Goal: Information Seeking & Learning: Learn about a topic

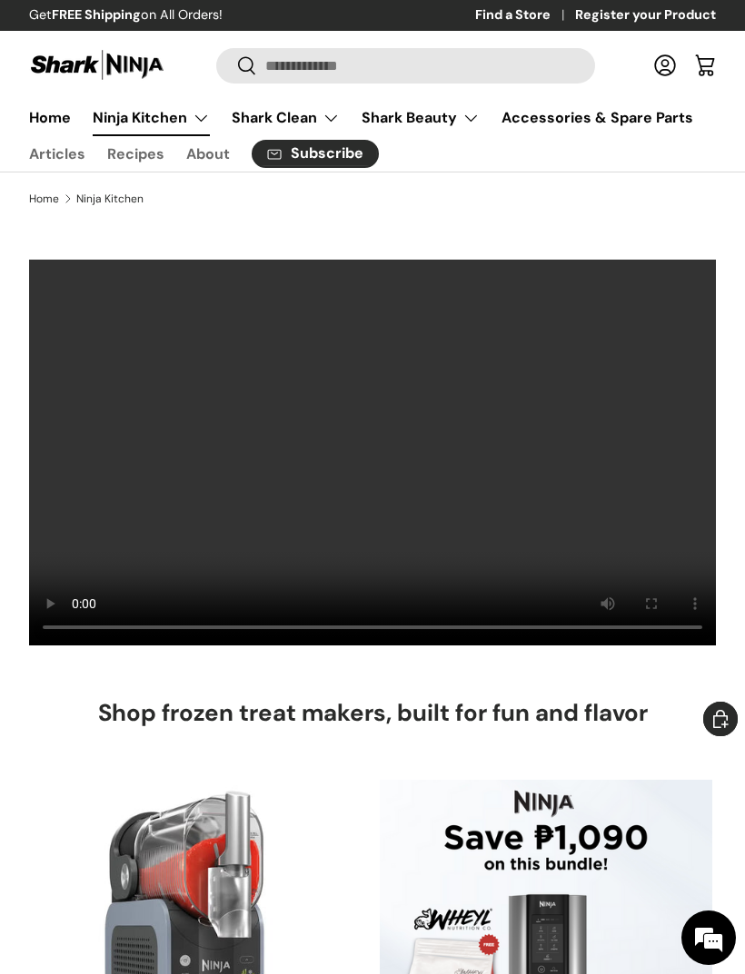
click at [278, 125] on summary "Shark Clean" at bounding box center [286, 118] width 130 height 36
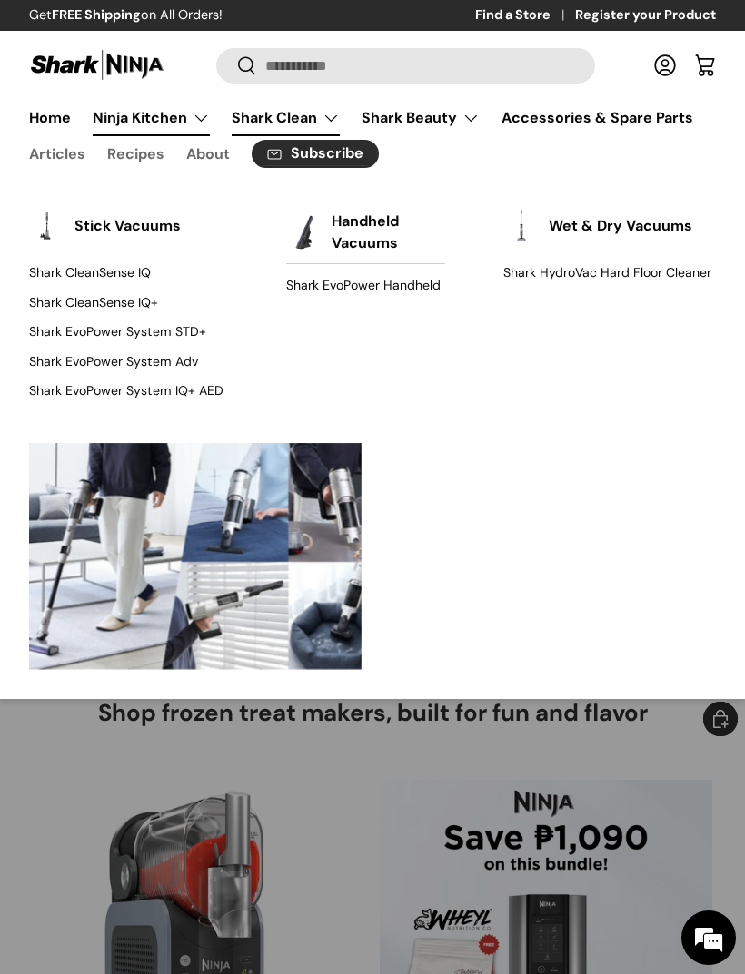
click at [636, 230] on link "Wet & Dry Vacuums" at bounding box center [619, 226] width 143 height 40
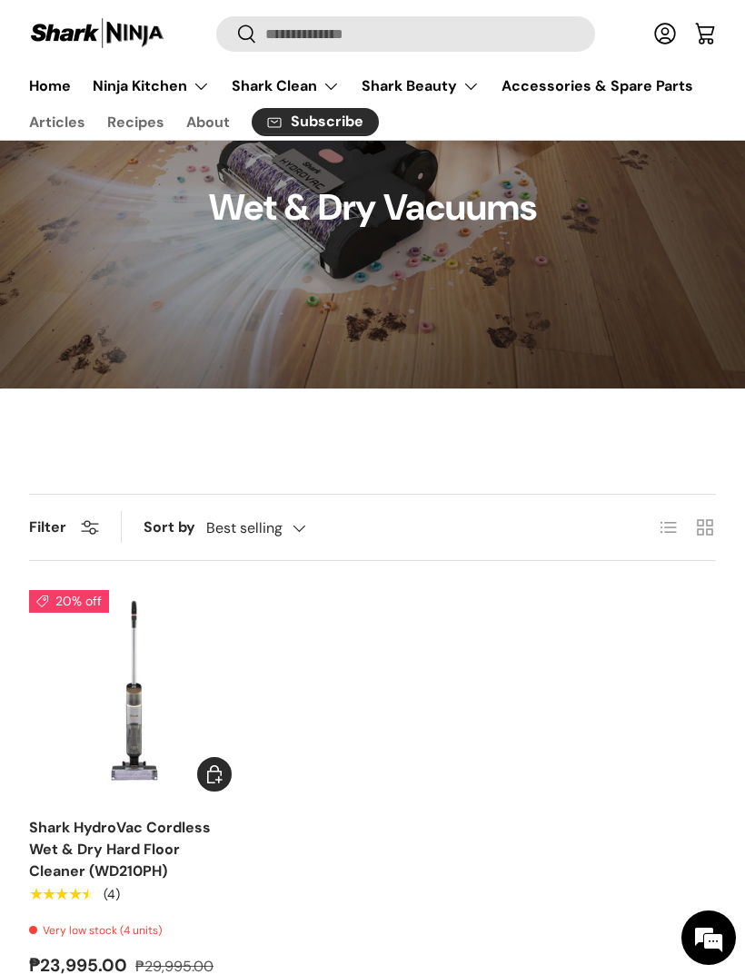
scroll to position [279, 0]
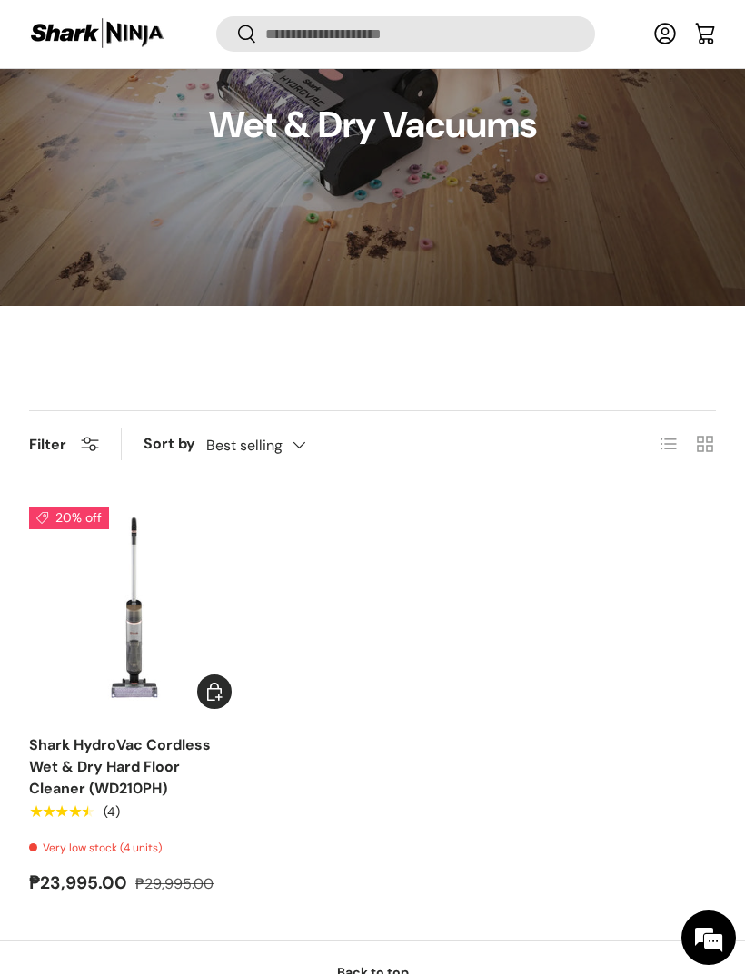
click at [107, 607] on img "Shark HydroVac Cordless Wet & Dry Hard Floor Cleaner (WD210PH)" at bounding box center [134, 612] width 210 height 210
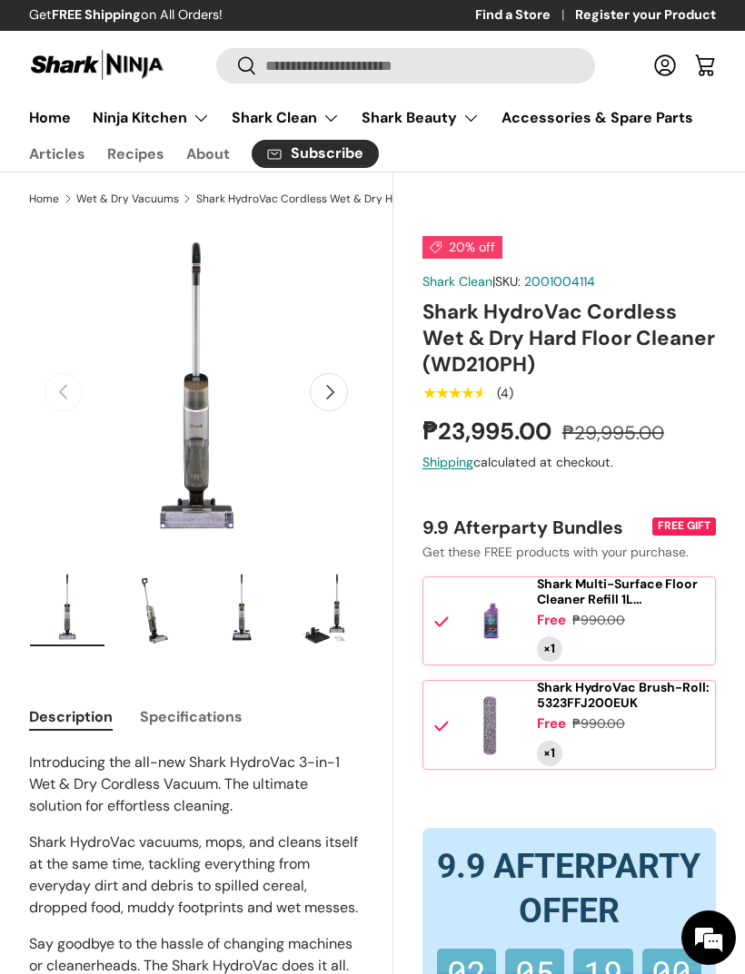
click at [331, 393] on button "Next" at bounding box center [329, 392] width 38 height 38
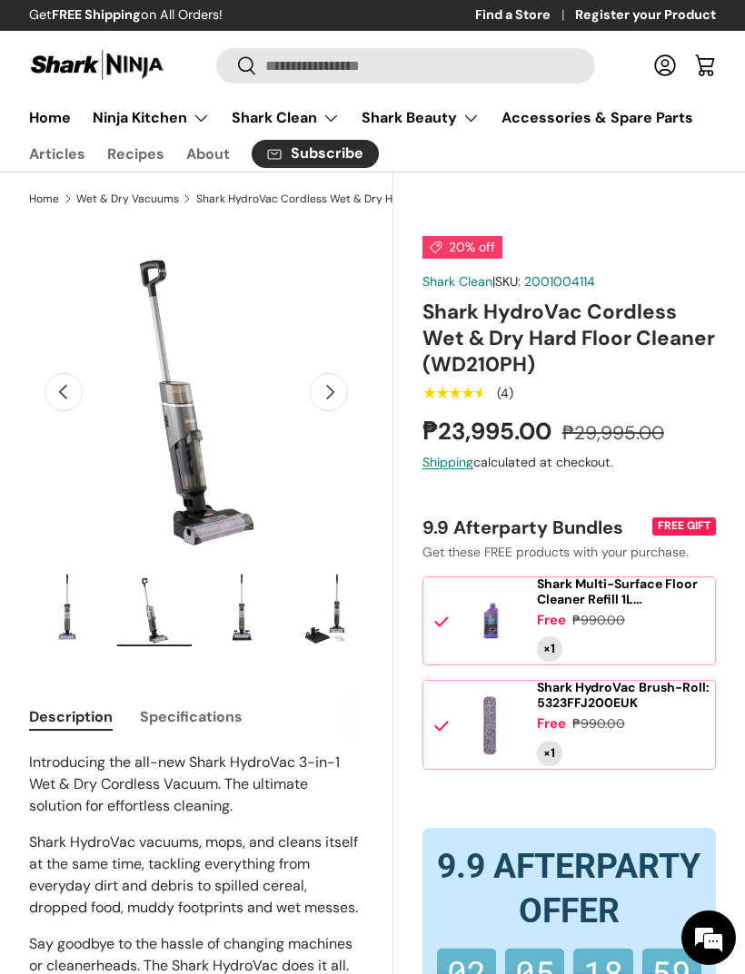
click at [334, 400] on button "Next" at bounding box center [329, 392] width 38 height 38
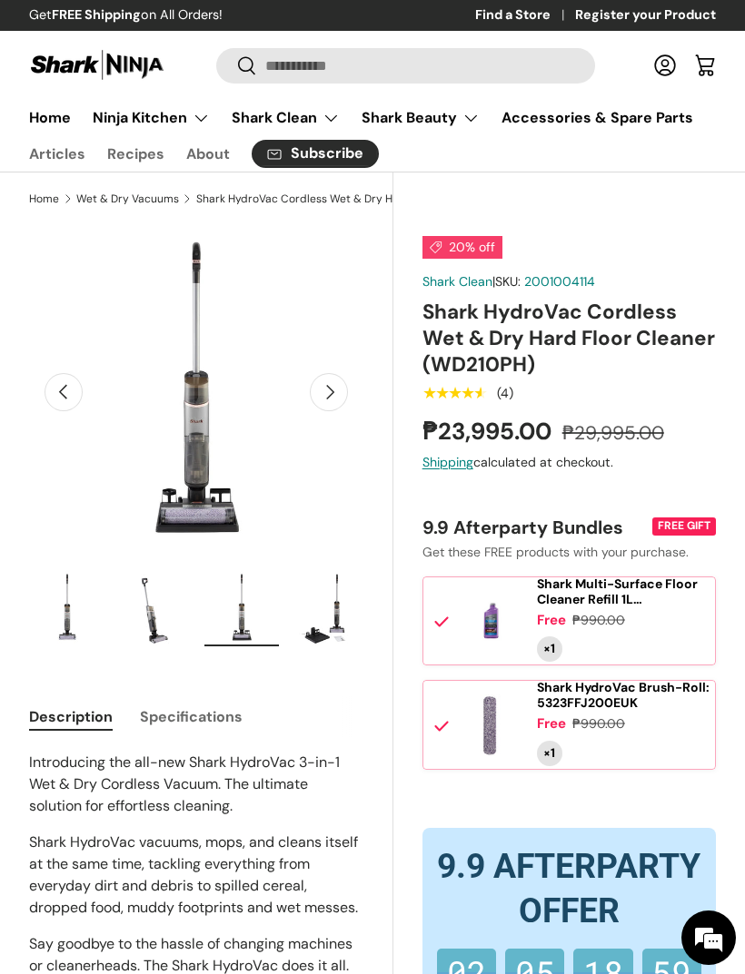
click at [341, 398] on button "Next" at bounding box center [329, 392] width 38 height 38
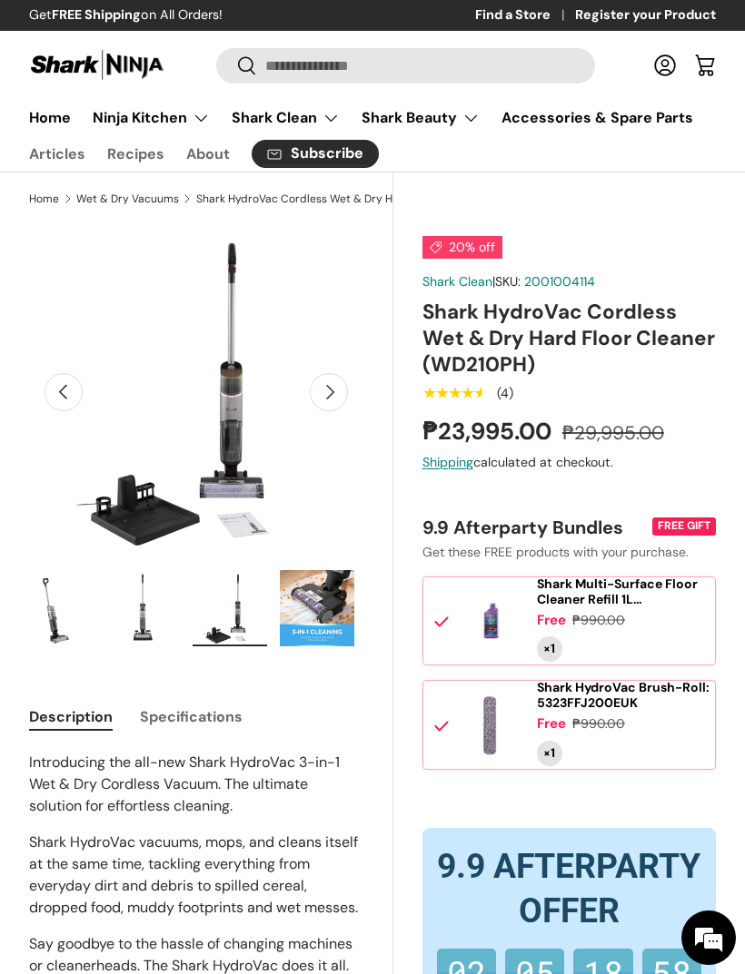
scroll to position [0, 262]
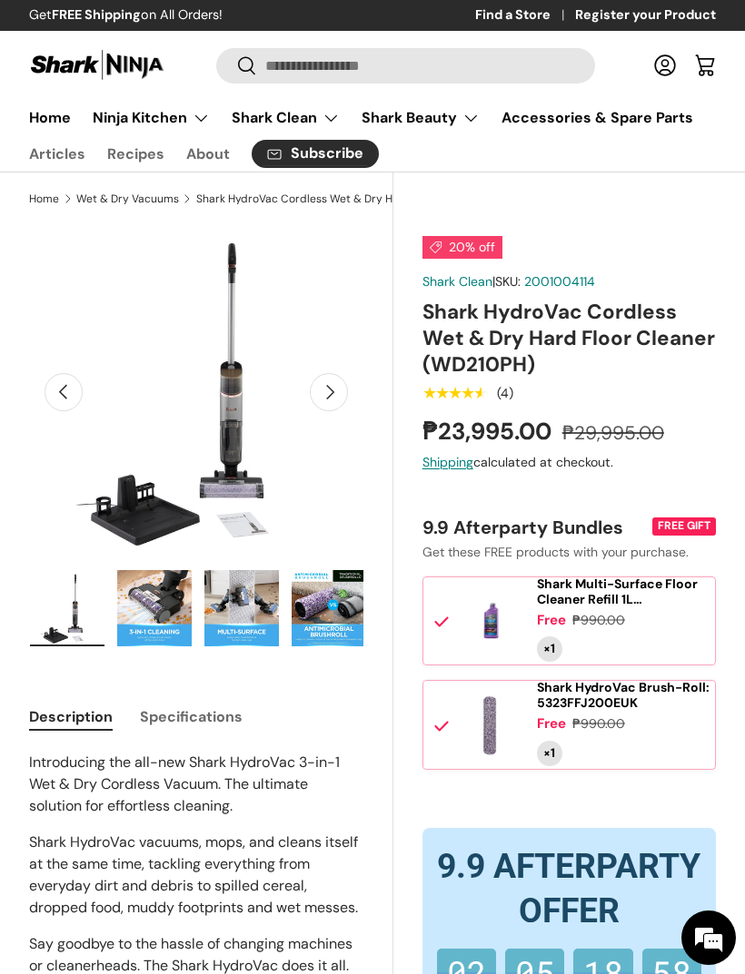
click at [339, 395] on button "Next" at bounding box center [329, 392] width 38 height 38
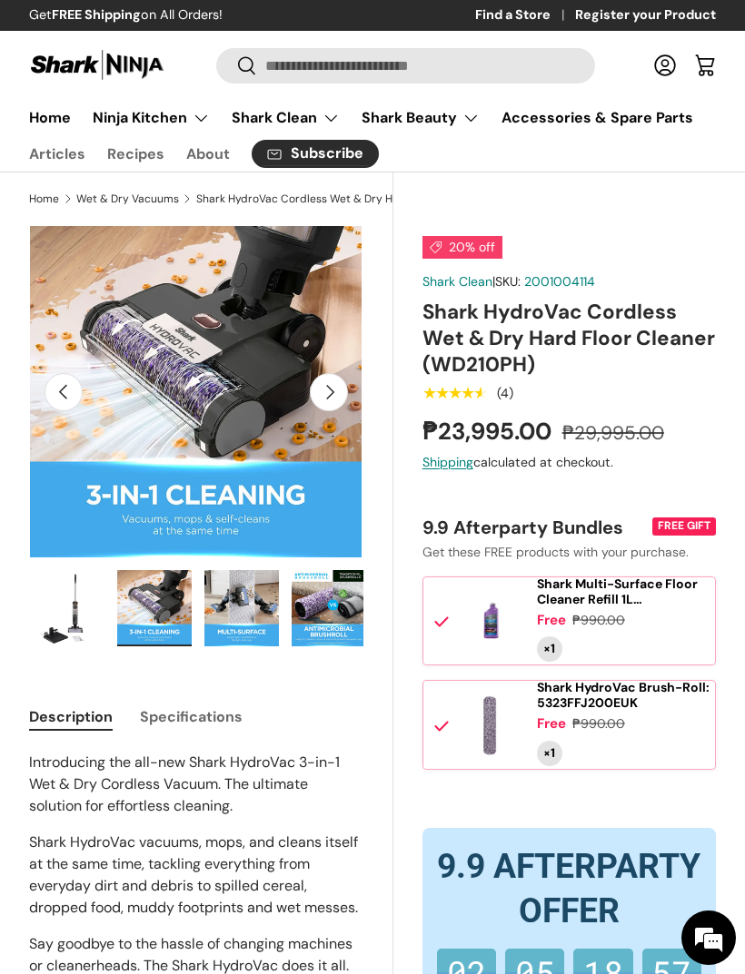
click at [339, 392] on button "Next" at bounding box center [329, 392] width 38 height 38
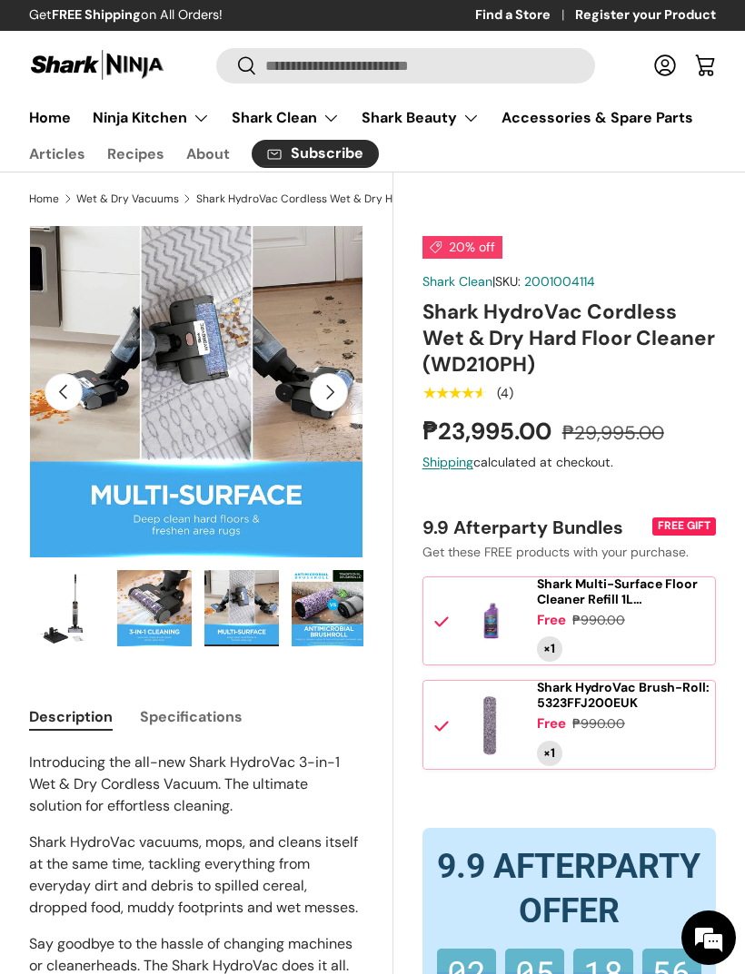
click at [332, 395] on button "Next" at bounding box center [329, 392] width 38 height 38
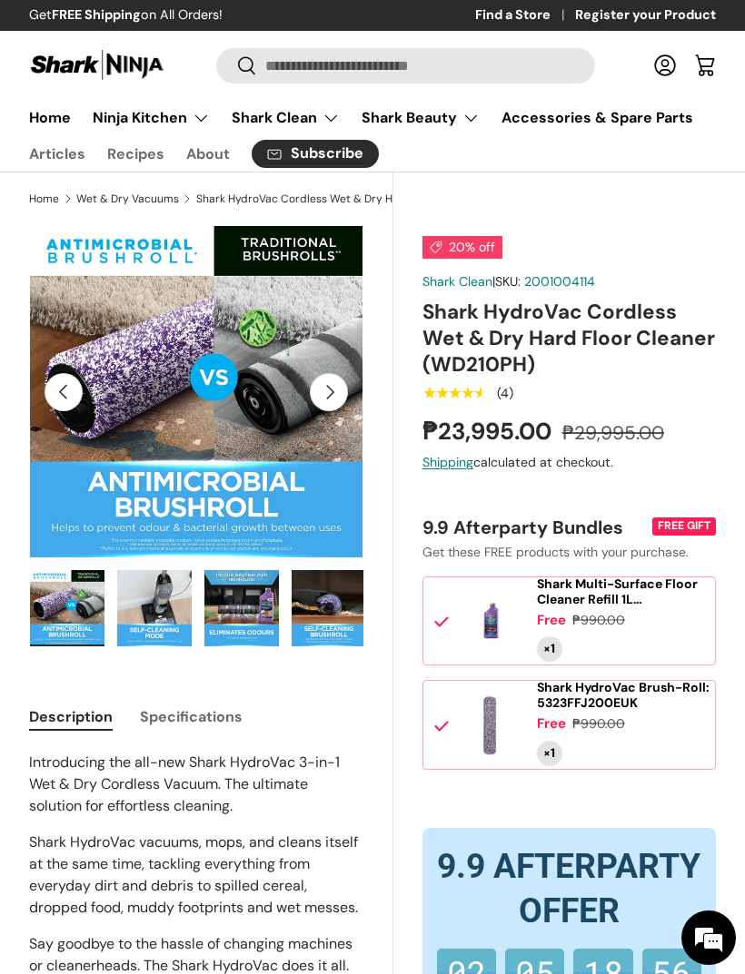
scroll to position [0, 523]
click at [334, 394] on button "Next" at bounding box center [329, 392] width 38 height 38
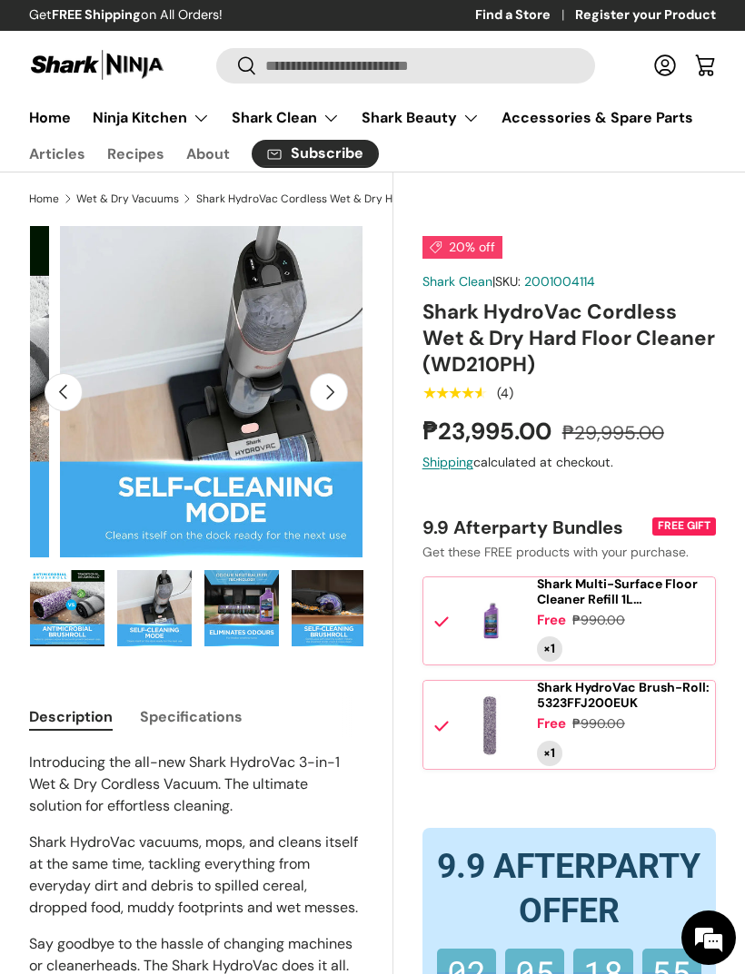
scroll to position [0, 2401]
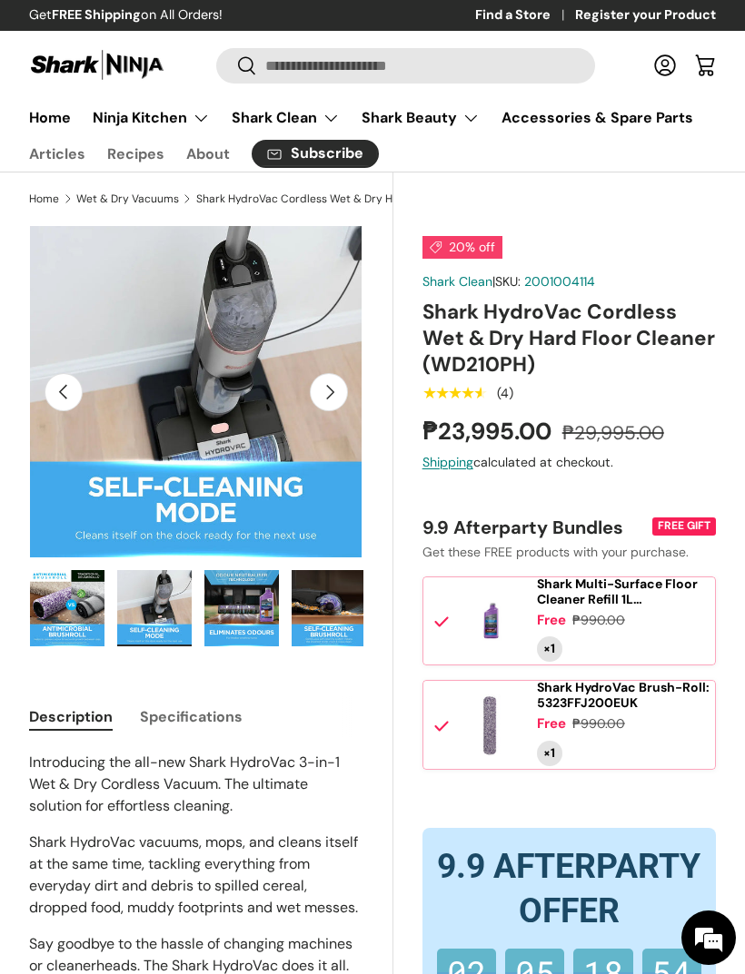
click at [330, 398] on button "Next" at bounding box center [329, 392] width 38 height 38
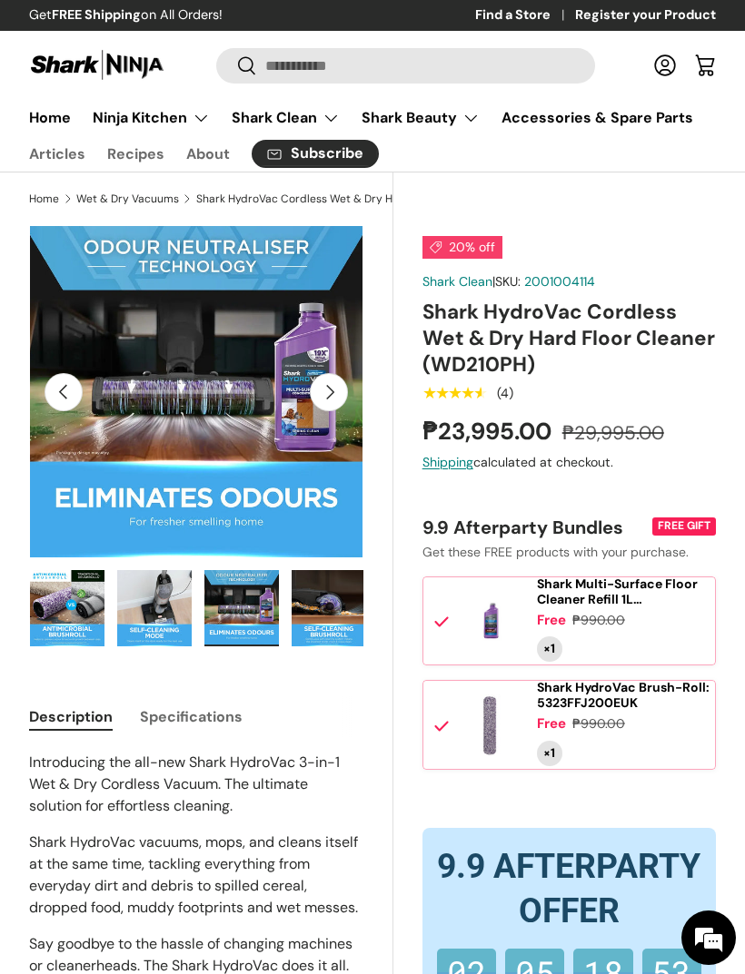
click at [335, 389] on button "Next" at bounding box center [329, 392] width 38 height 38
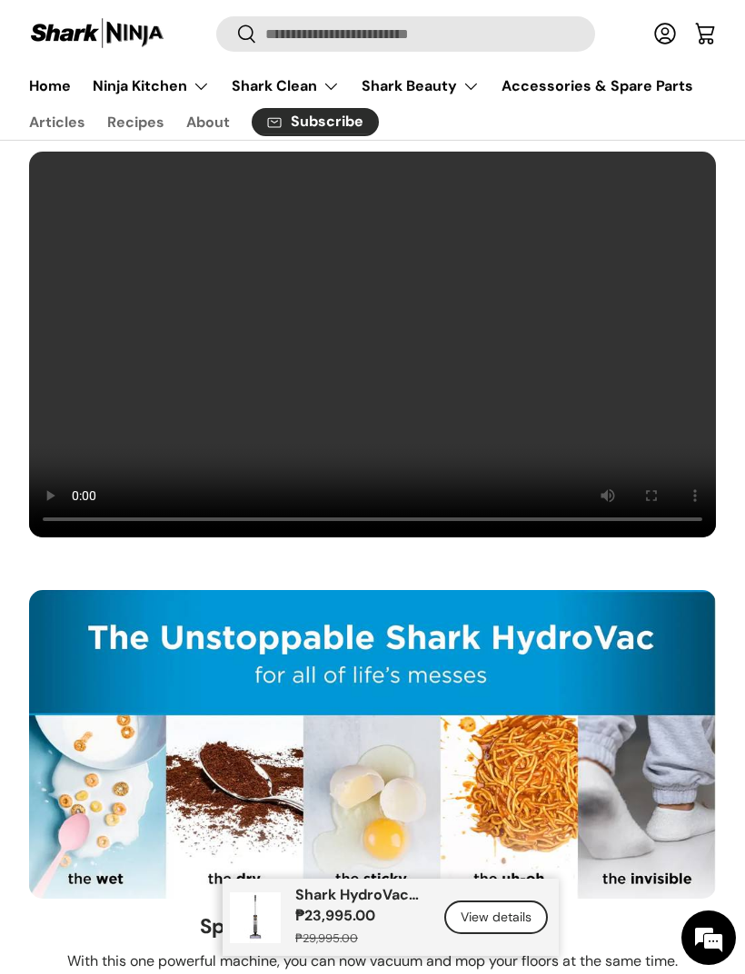
scroll to position [1726, 0]
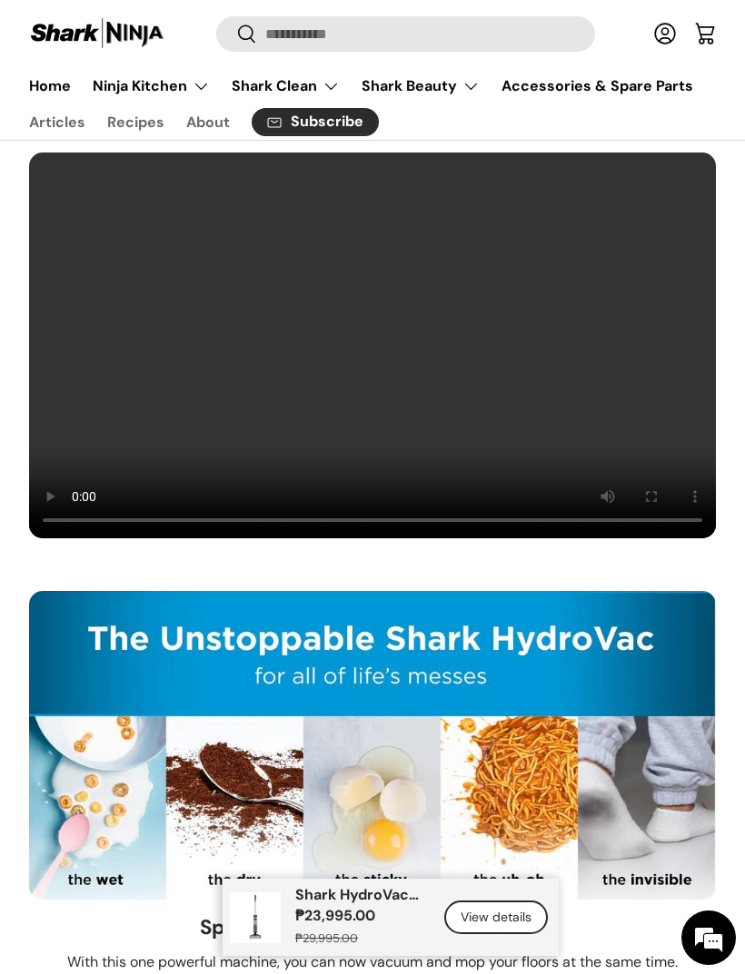
click at [710, 192] on video at bounding box center [372, 346] width 688 height 389
click at [627, 310] on video at bounding box center [372, 346] width 688 height 389
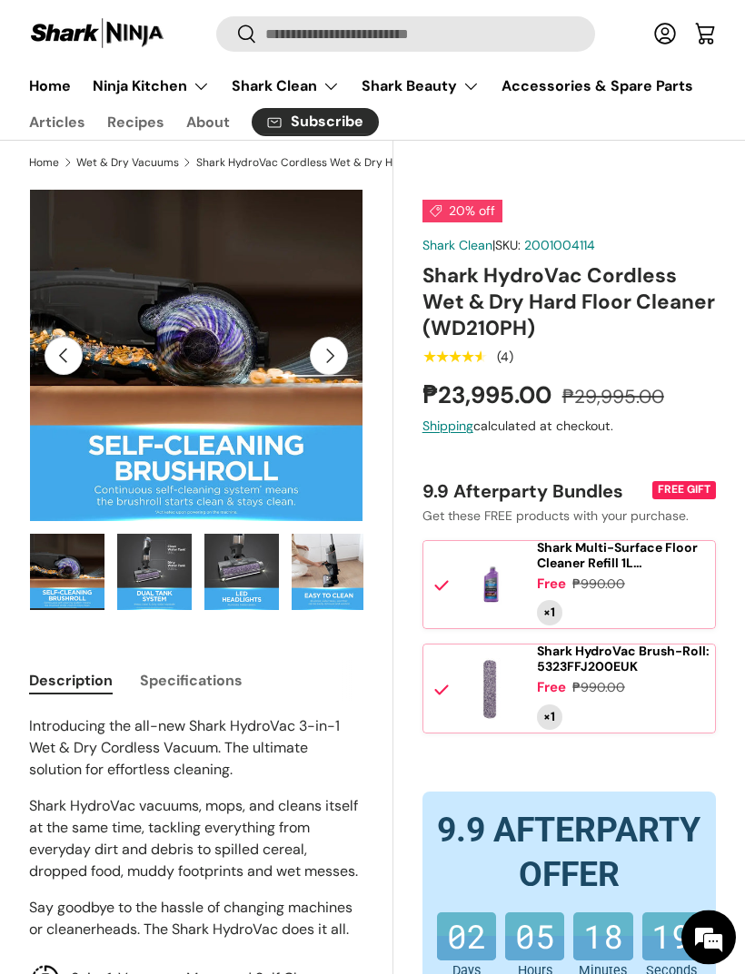
scroll to position [0, 0]
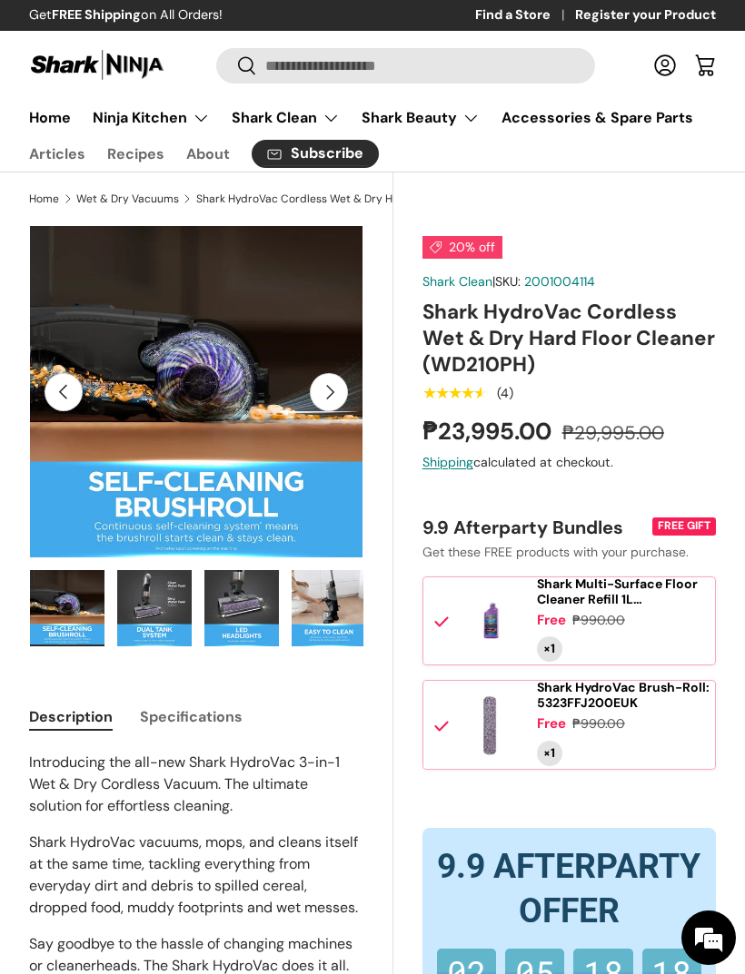
click at [441, 116] on summary "Shark Beauty" at bounding box center [421, 118] width 140 height 36
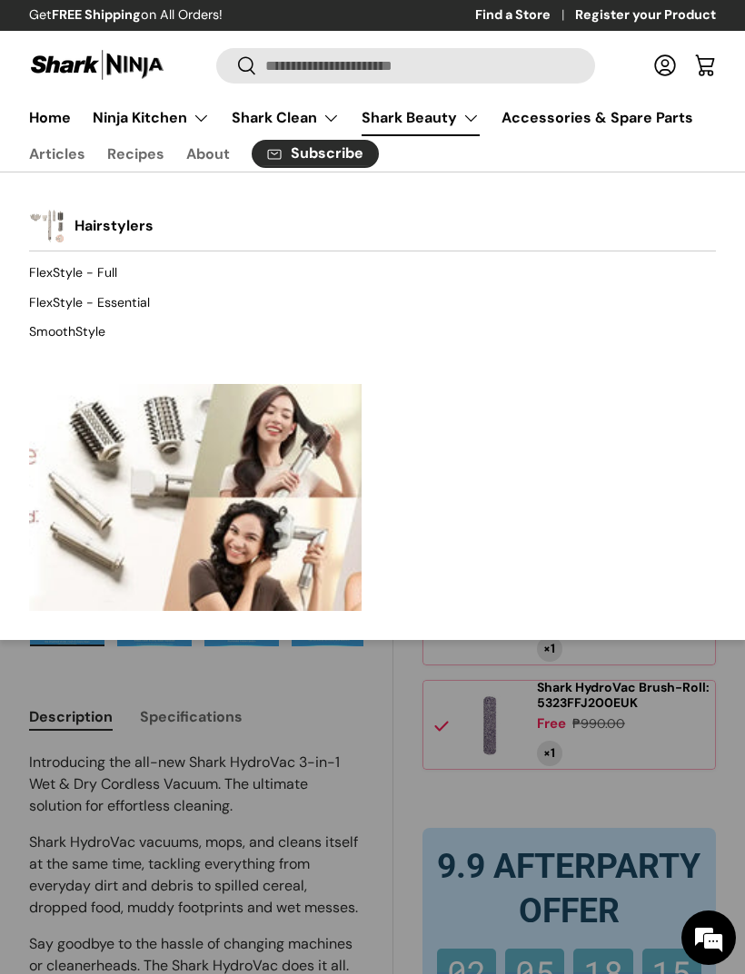
click at [308, 112] on summary "Shark Clean" at bounding box center [286, 118] width 130 height 36
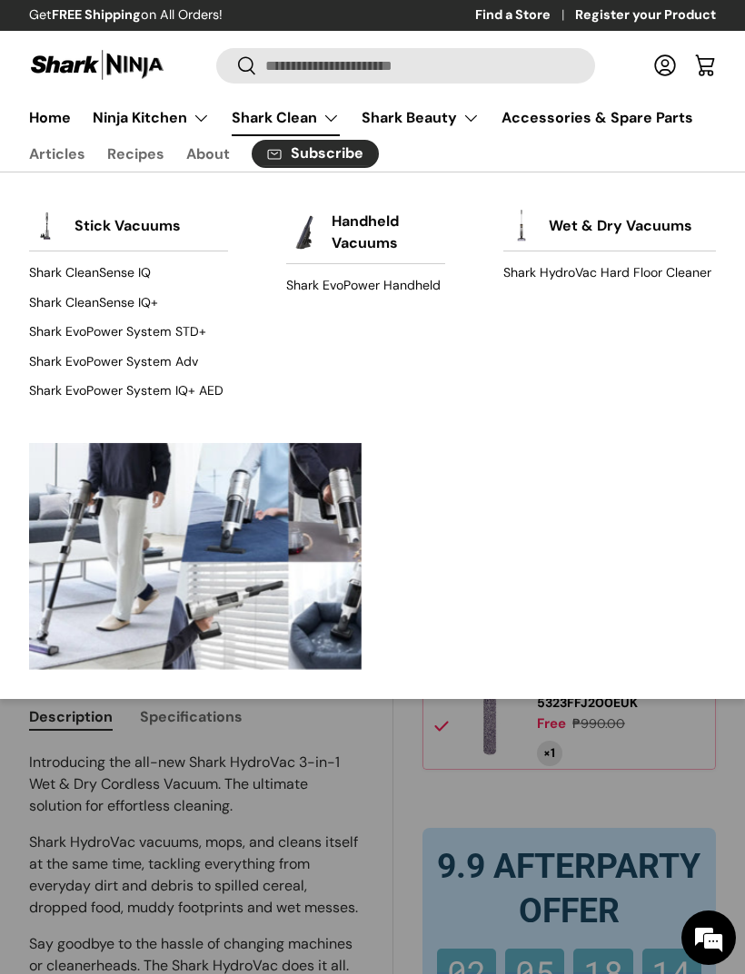
click at [331, 225] on link "Handheld Vacuums" at bounding box center [388, 233] width 114 height 62
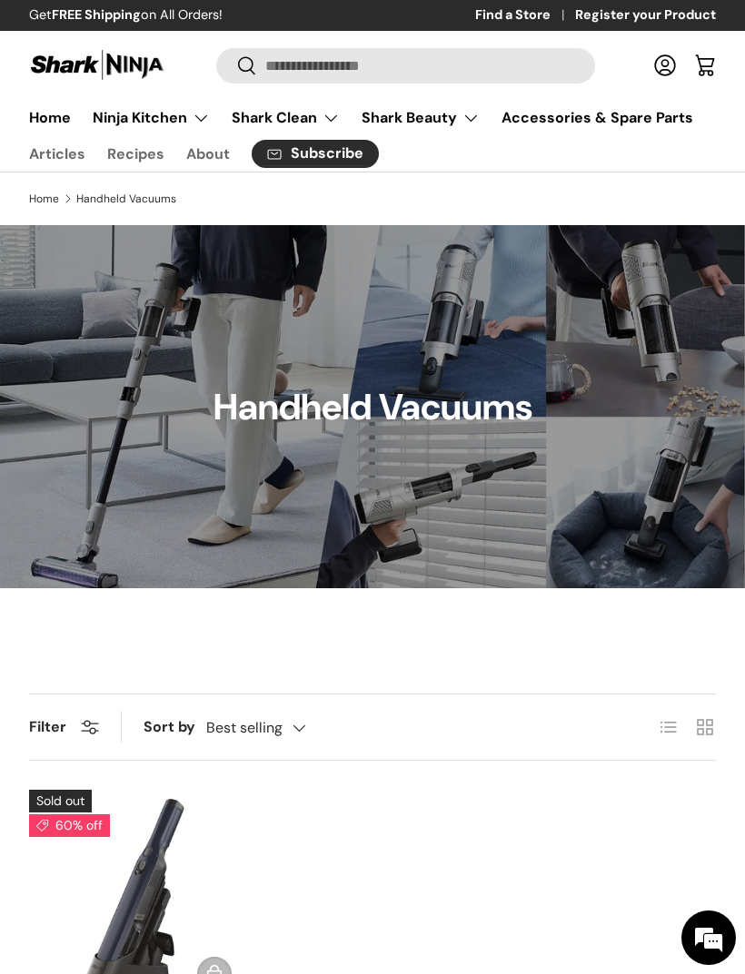
click at [151, 115] on summary "Ninja Kitchen" at bounding box center [151, 118] width 139 height 36
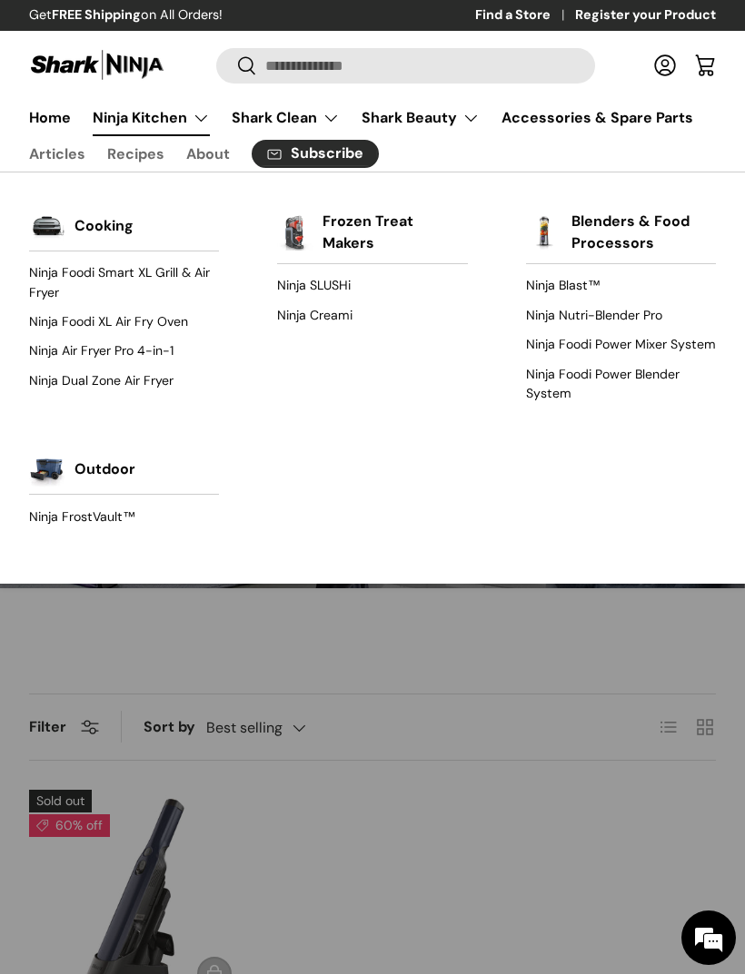
click at [626, 224] on link "Blenders & Food Processors" at bounding box center [643, 233] width 144 height 62
